Goal: Task Accomplishment & Management: Use online tool/utility

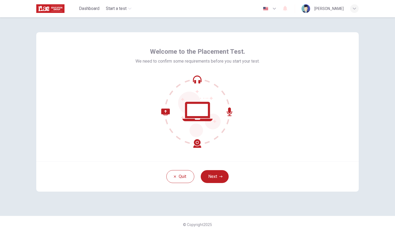
click at [278, 11] on icon "button" at bounding box center [274, 8] width 6 height 6
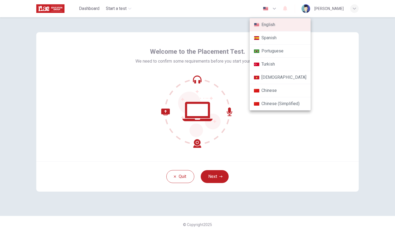
click at [230, 20] on div at bounding box center [197, 116] width 395 height 233
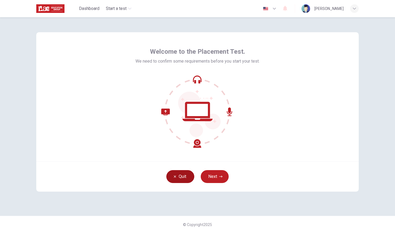
click at [184, 173] on button "Quit" at bounding box center [180, 176] width 28 height 13
click at [211, 179] on button "Next" at bounding box center [215, 176] width 28 height 13
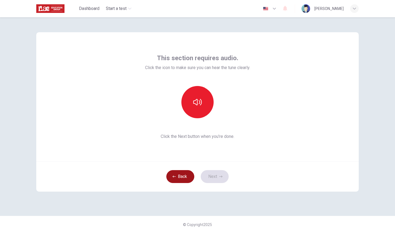
click at [185, 175] on button "Back" at bounding box center [180, 176] width 28 height 13
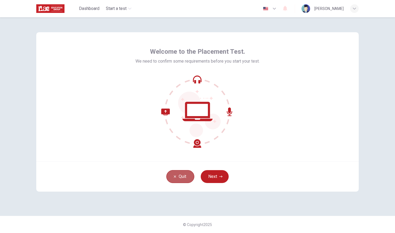
click at [180, 180] on button "Quit" at bounding box center [180, 176] width 28 height 13
